Goal: Transaction & Acquisition: Purchase product/service

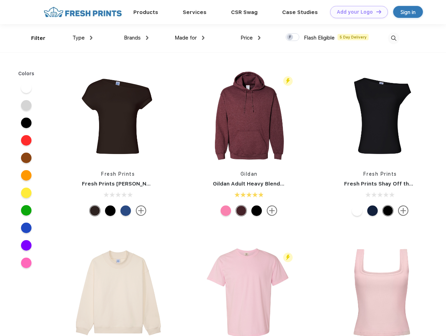
click at [356, 12] on link "Add your Logo Design Tool" at bounding box center [359, 12] width 58 height 12
click at [0, 0] on div "Design Tool" at bounding box center [0, 0] width 0 height 0
click at [376, 12] on link "Add your Logo Design Tool" at bounding box center [359, 12] width 58 height 12
click at [34, 38] on div "Filter" at bounding box center [38, 38] width 14 height 8
click at [83, 38] on span "Type" at bounding box center [78, 38] width 12 height 6
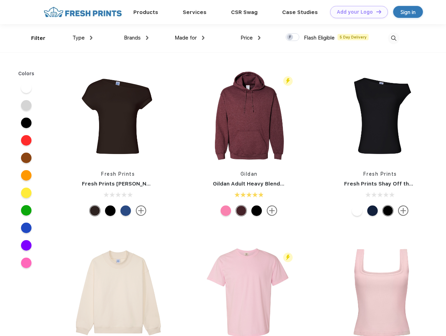
click at [136, 38] on span "Brands" at bounding box center [132, 38] width 17 height 6
click at [190, 38] on span "Made for" at bounding box center [186, 38] width 22 height 6
click at [251, 38] on span "Price" at bounding box center [246, 38] width 12 height 6
click at [293, 37] on div at bounding box center [293, 37] width 14 height 8
click at [290, 37] on input "checkbox" at bounding box center [288, 35] width 5 height 5
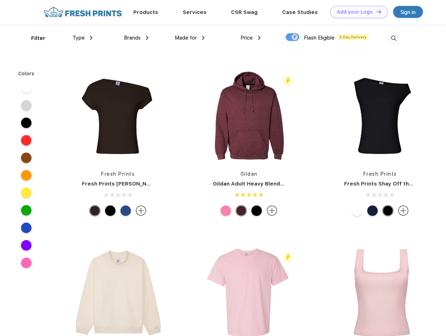
click at [393, 38] on img at bounding box center [394, 39] width 12 height 12
